Goal: Information Seeking & Learning: Learn about a topic

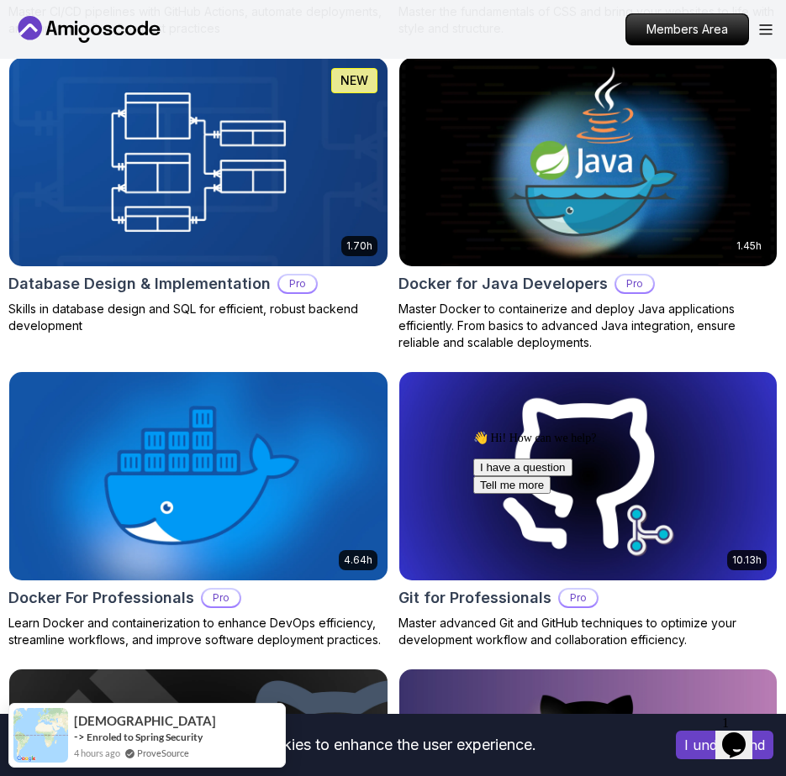
scroll to position [2330, 0]
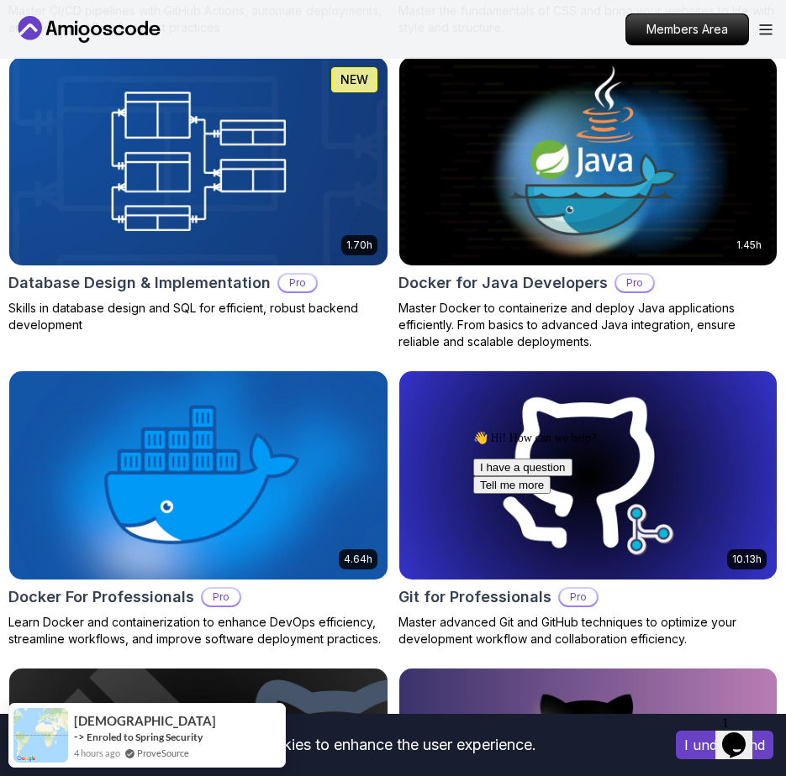
click at [764, 19] on div "Members Area" at bounding box center [698, 29] width 147 height 32
click at [765, 29] on icon "Open Menu" at bounding box center [765, 29] width 13 height 11
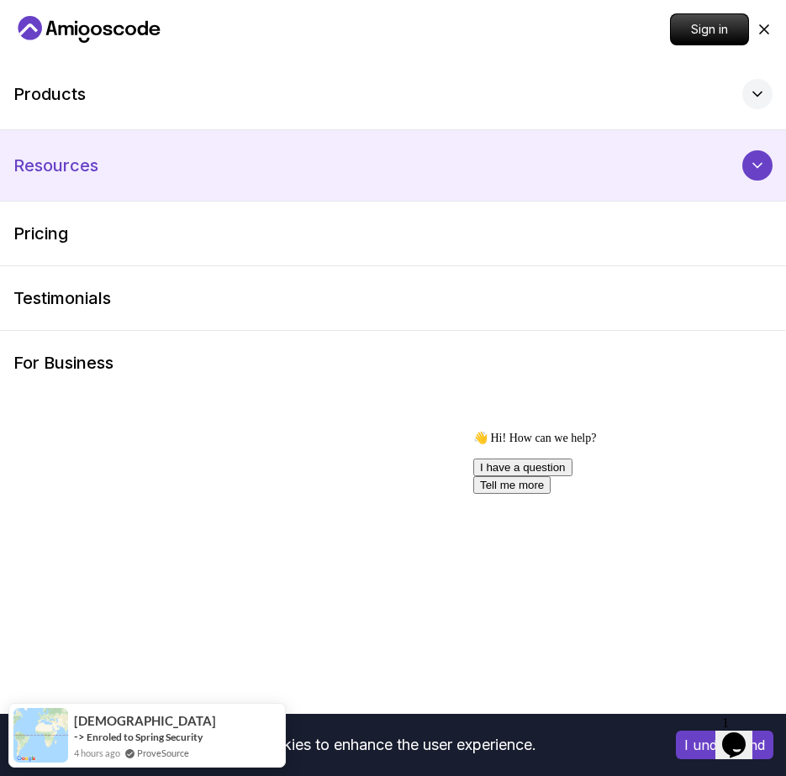
click at [323, 180] on button "Resources" at bounding box center [393, 165] width 786 height 71
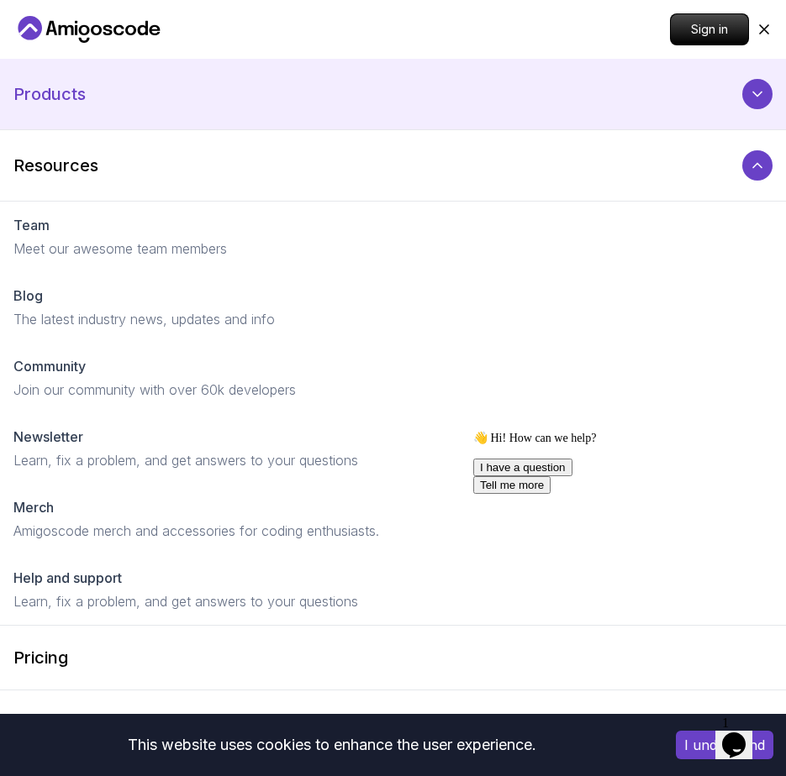
click at [431, 115] on button "Products" at bounding box center [393, 94] width 786 height 71
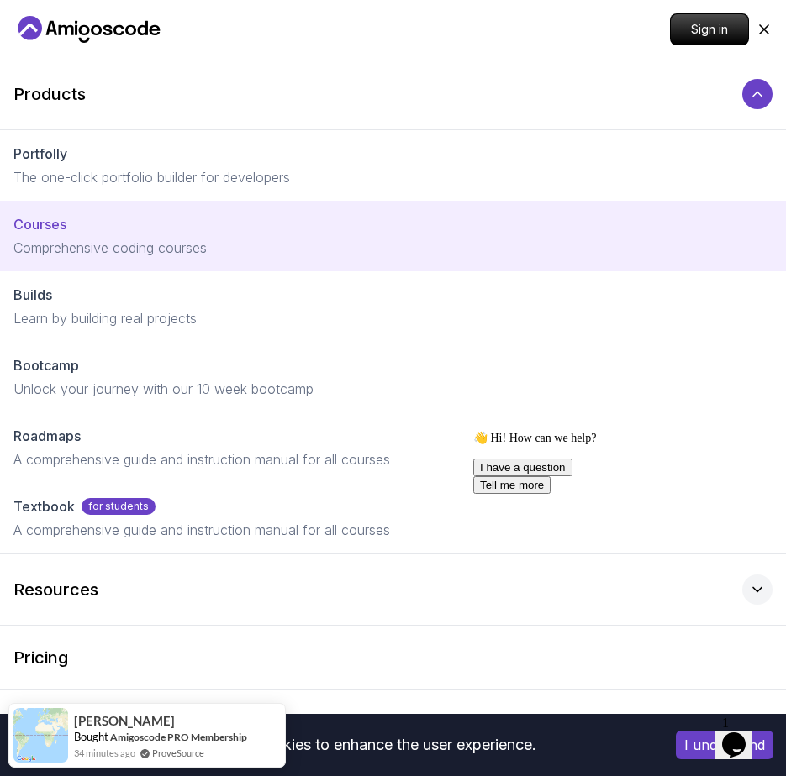
click at [108, 243] on p "Comprehensive coding courses" at bounding box center [392, 248] width 759 height 20
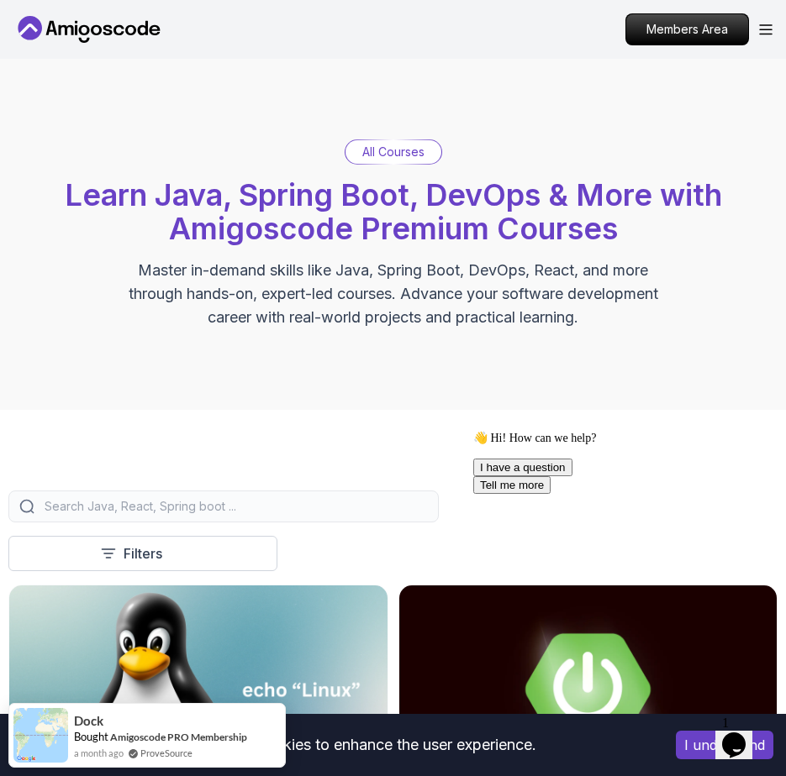
scroll to position [332, 0]
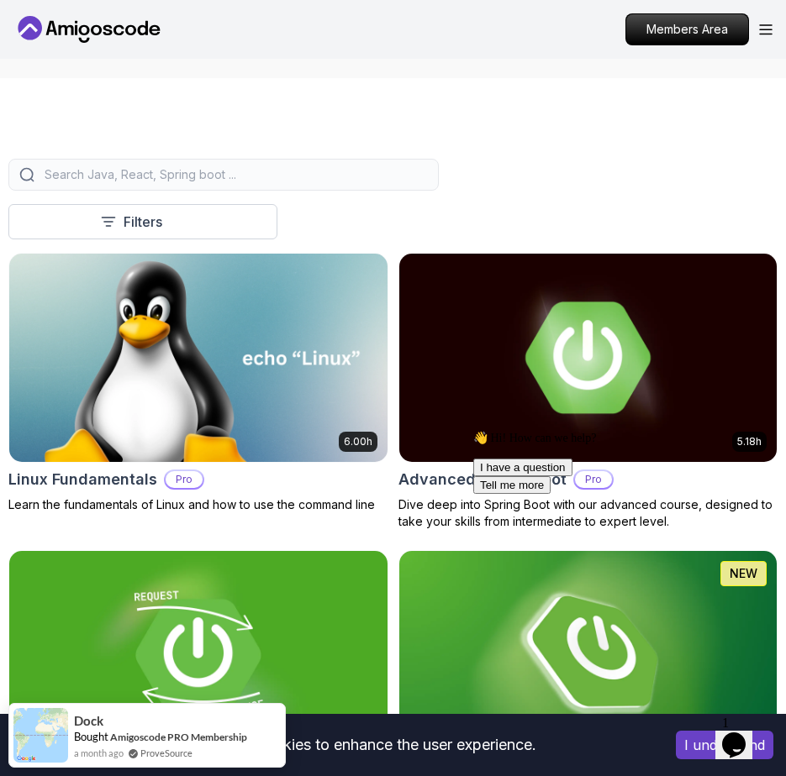
click at [215, 183] on div at bounding box center [223, 175] width 430 height 32
click at [216, 176] on input "search" at bounding box center [234, 174] width 387 height 17
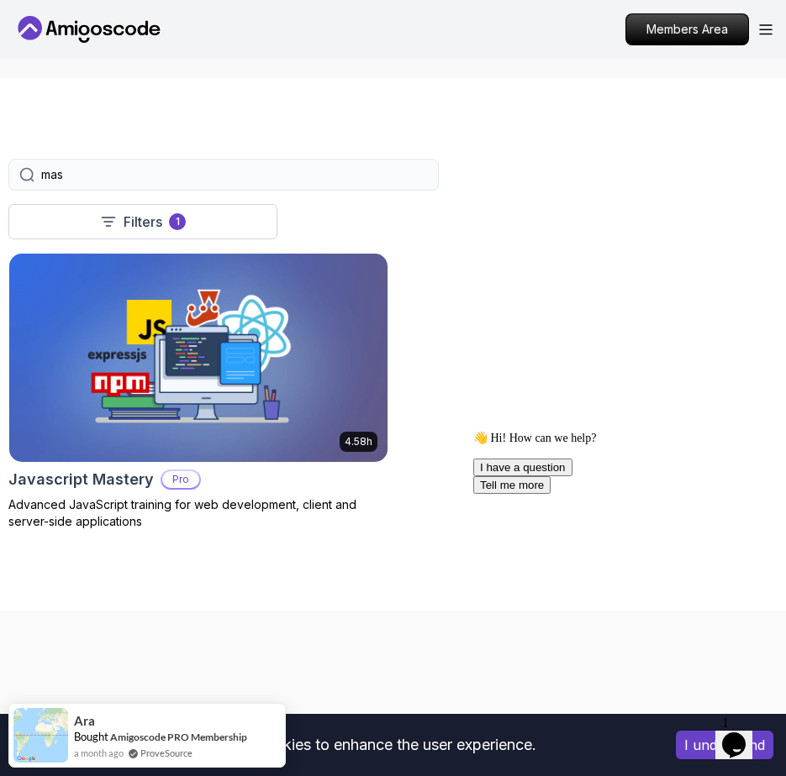
type input "mast"
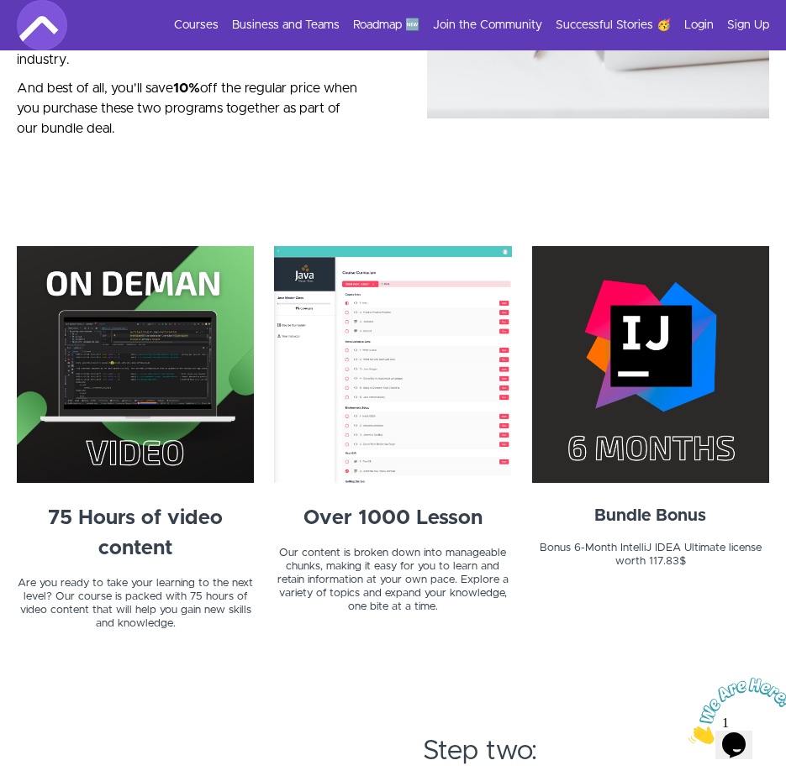
scroll to position [2450, 0]
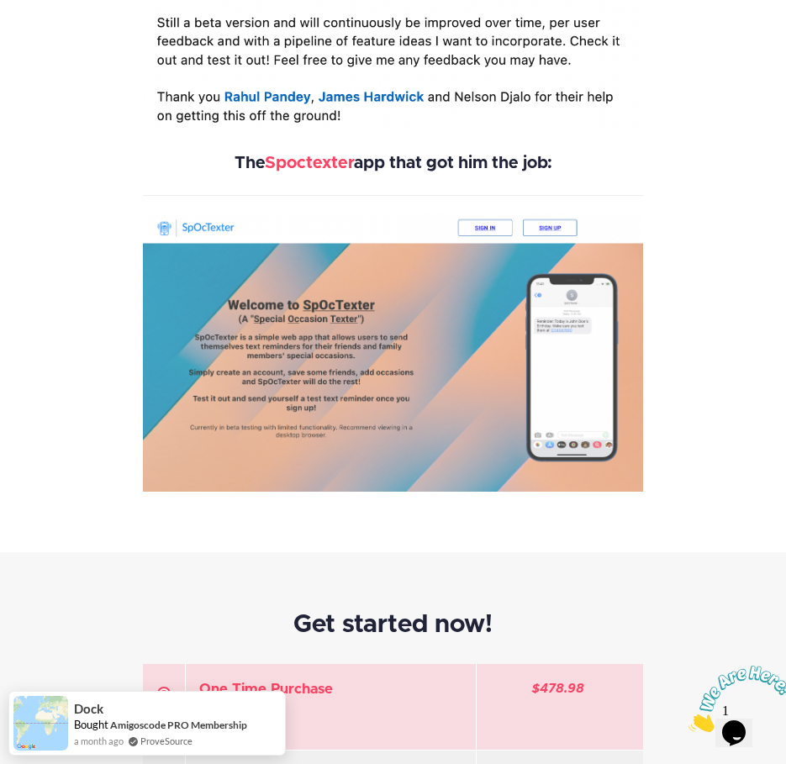
scroll to position [4046, 0]
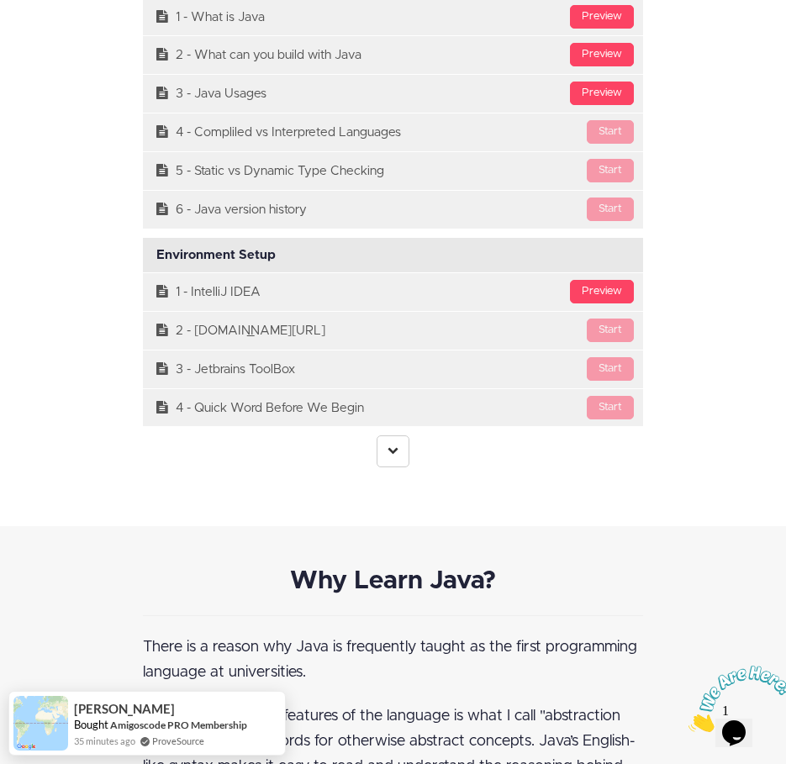
scroll to position [4552, 1]
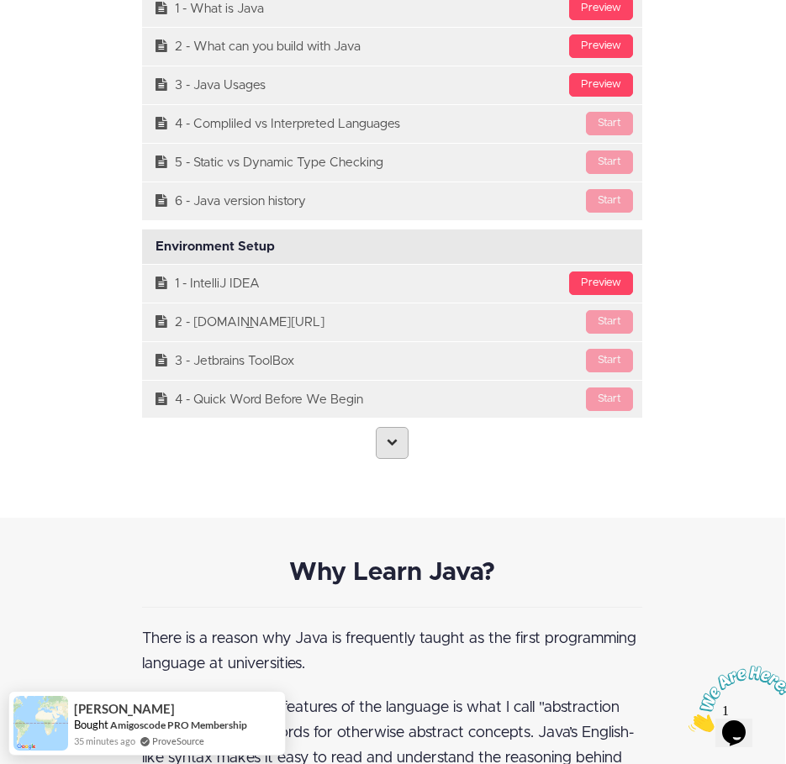
click at [389, 436] on icon at bounding box center [392, 441] width 11 height 11
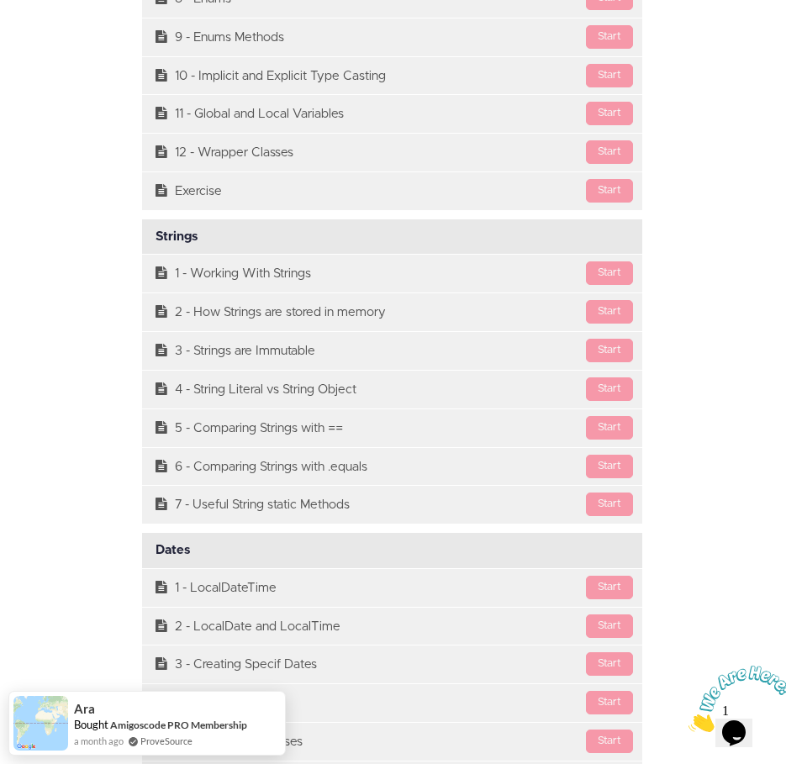
scroll to position [8585, 1]
